Goal: Information Seeking & Learning: Understand process/instructions

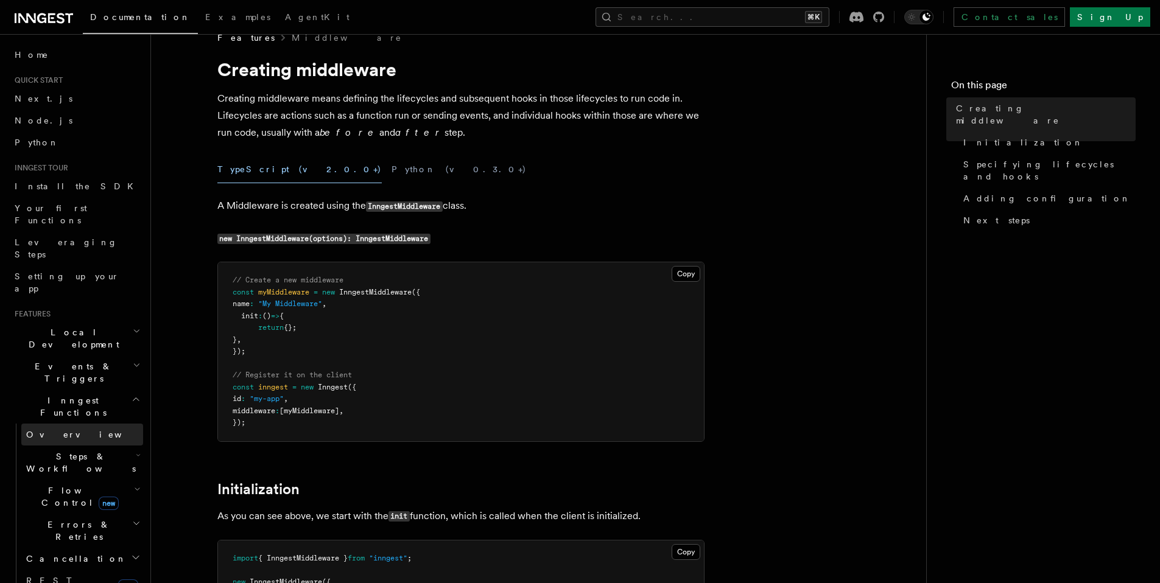
scroll to position [411, 0]
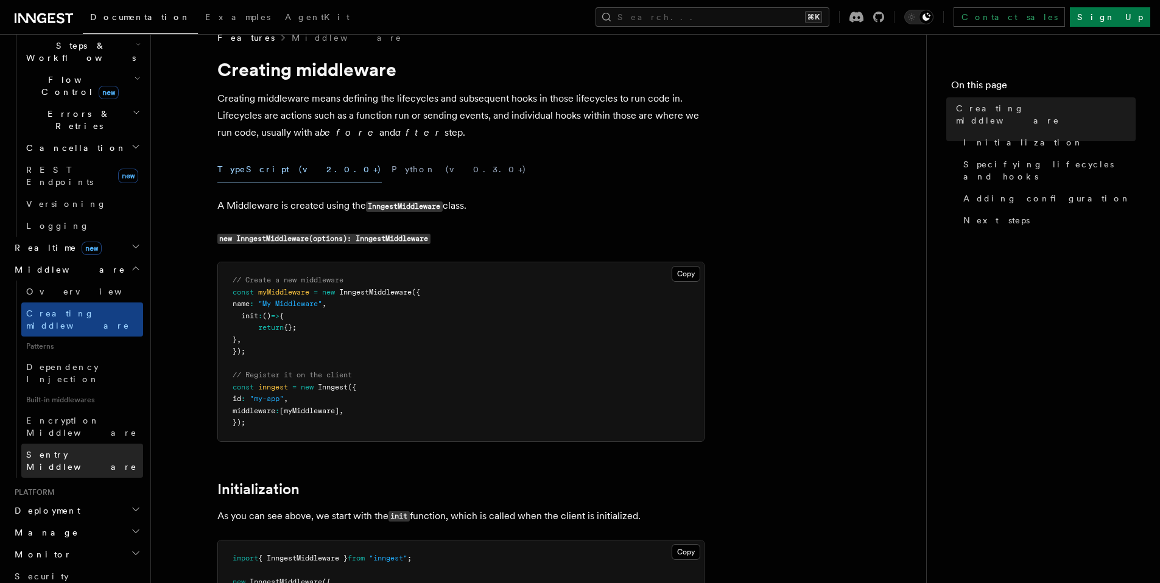
click at [102, 444] on link "Sentry Middleware" at bounding box center [82, 461] width 122 height 34
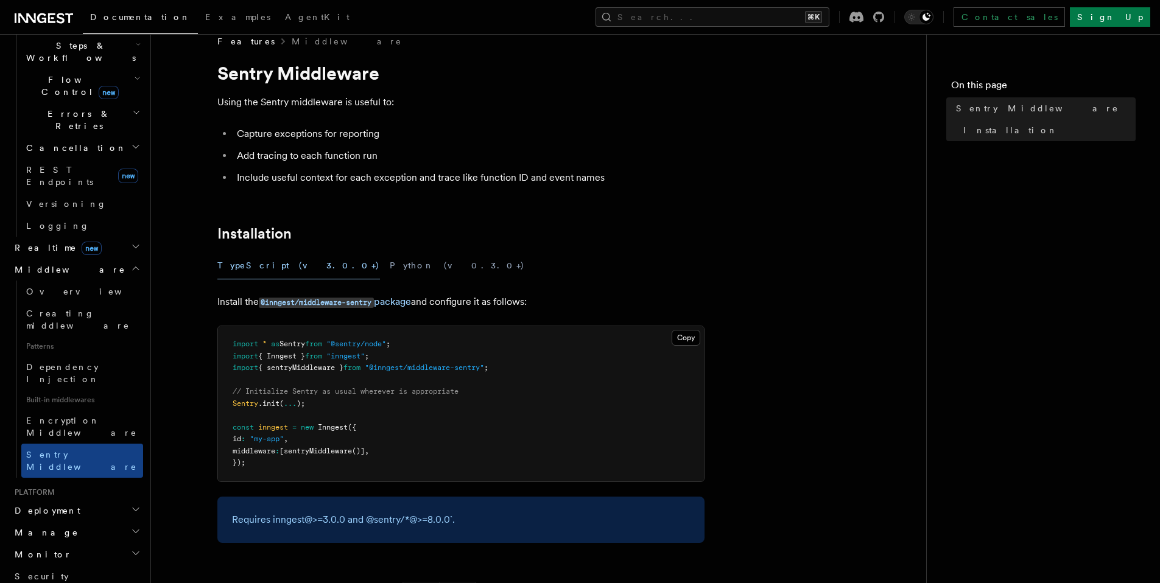
scroll to position [19, 0]
click at [372, 303] on code "@inngest/middleware-sentry" at bounding box center [316, 302] width 115 height 10
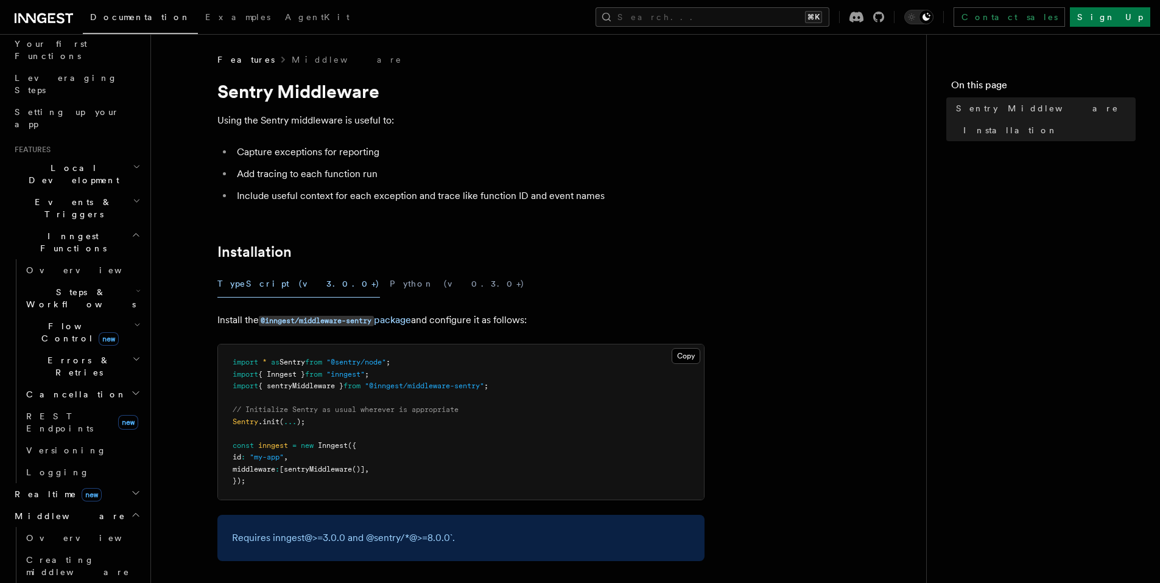
scroll to position [176, 0]
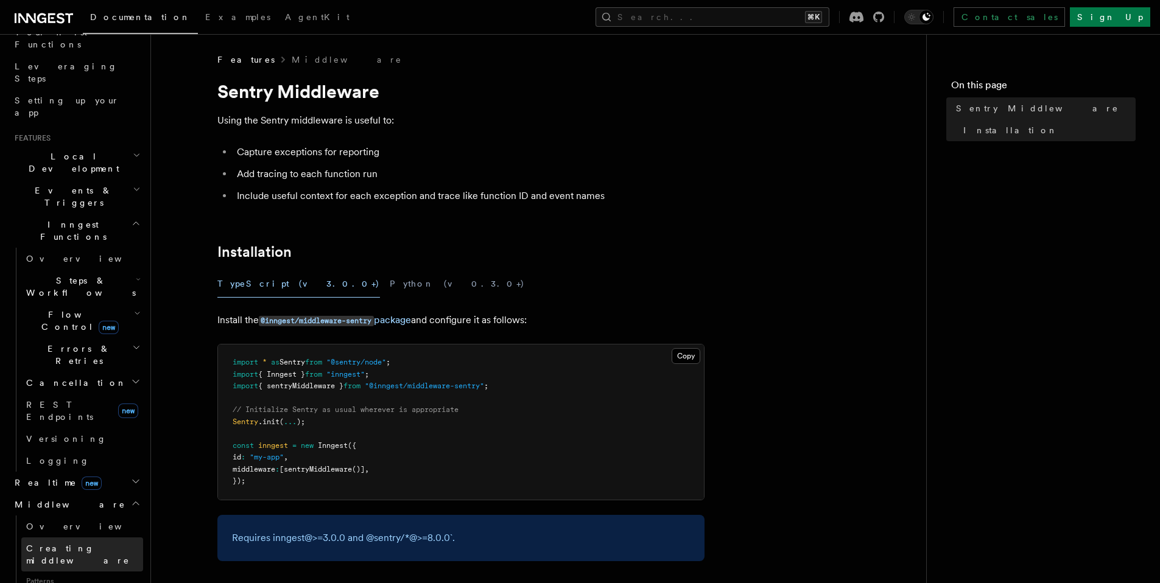
click at [65, 544] on span "Creating middleware" at bounding box center [78, 555] width 104 height 22
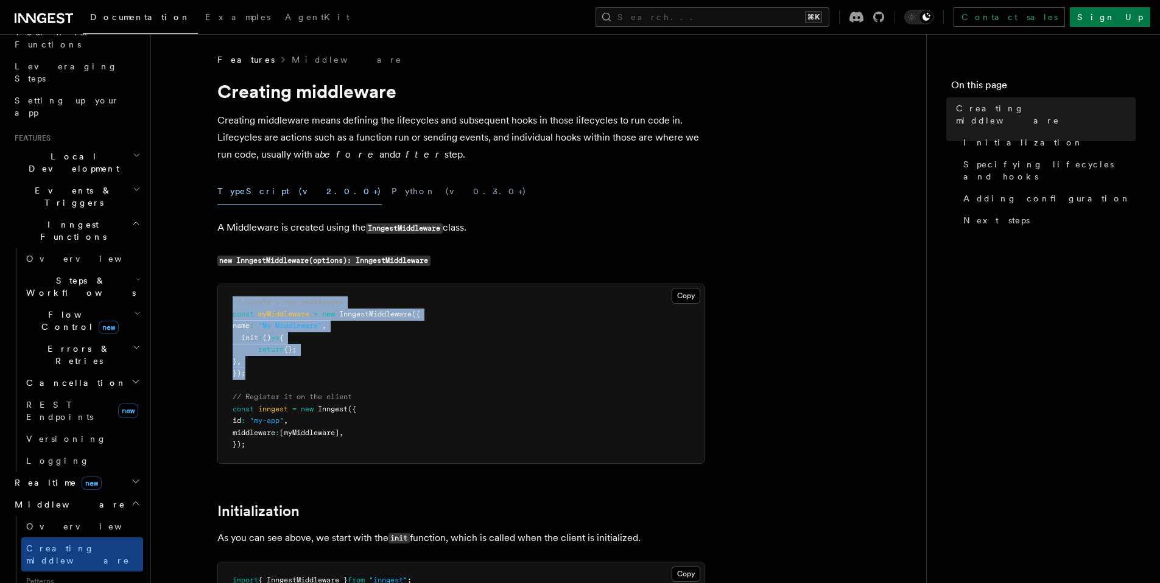
drag, startPoint x: 270, startPoint y: 371, endPoint x: 208, endPoint y: 303, distance: 92.7
copy code "// Create a new middleware const myMiddleware = new InngestMiddleware ({ name :…"
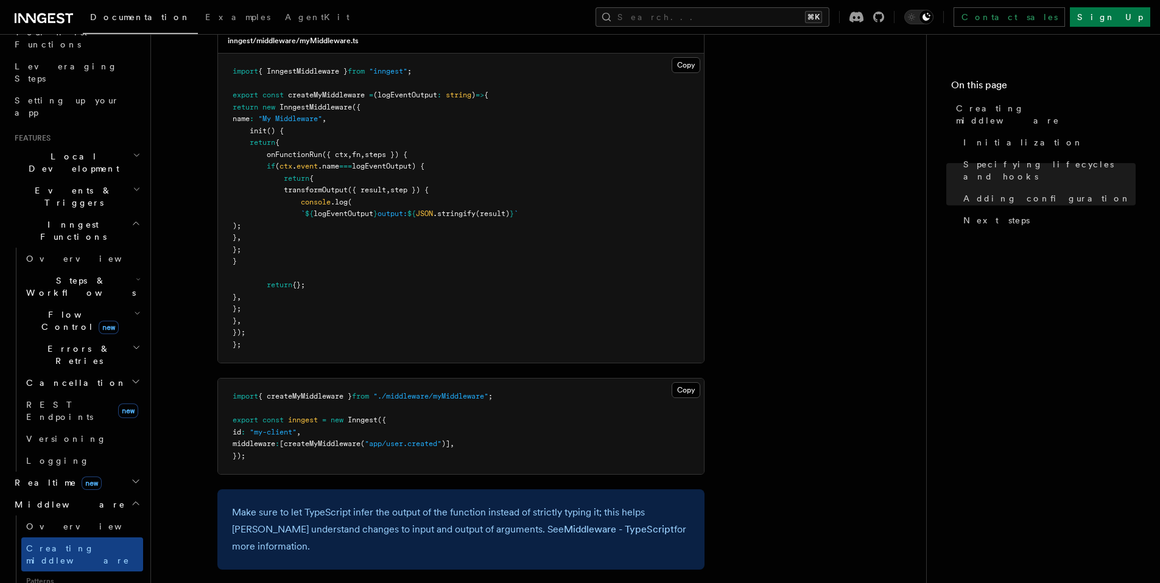
scroll to position [1925, 0]
